Goal: Information Seeking & Learning: Learn about a topic

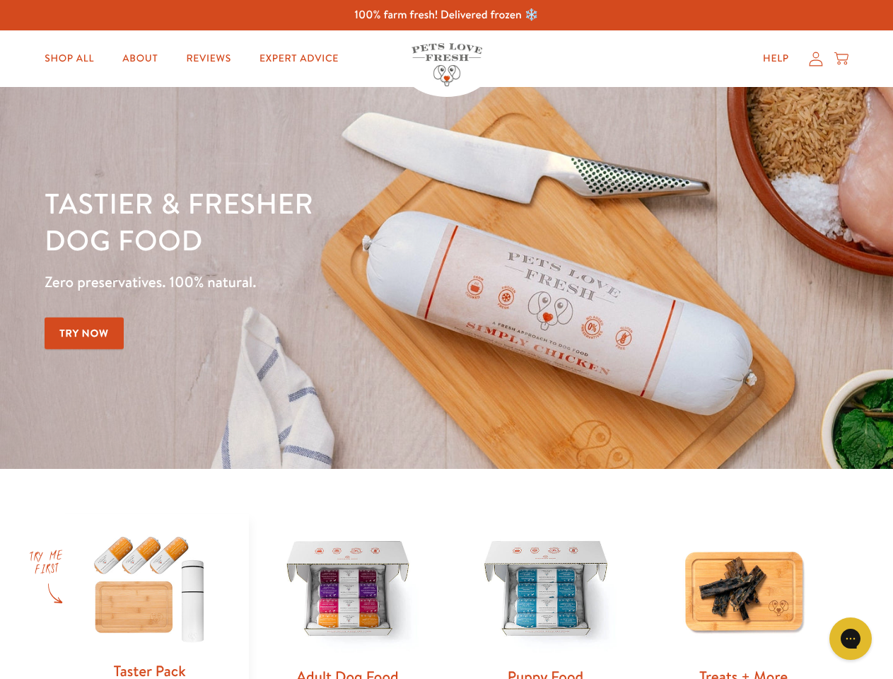
click at [446, 340] on div "Tastier & fresher dog food Zero preservatives. 100% natural. Try Now" at bounding box center [313, 278] width 536 height 187
click at [851, 639] on icon "Gorgias live chat" at bounding box center [850, 638] width 13 height 13
